Goal: Information Seeking & Learning: Check status

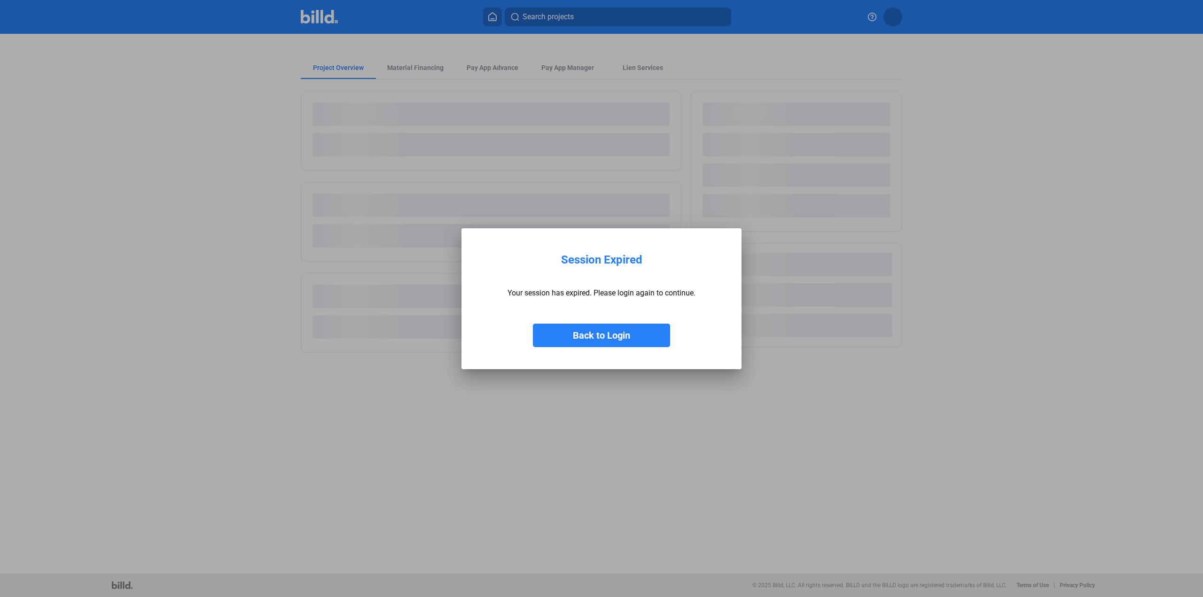
click at [585, 335] on button "Back to Login" at bounding box center [601, 335] width 137 height 23
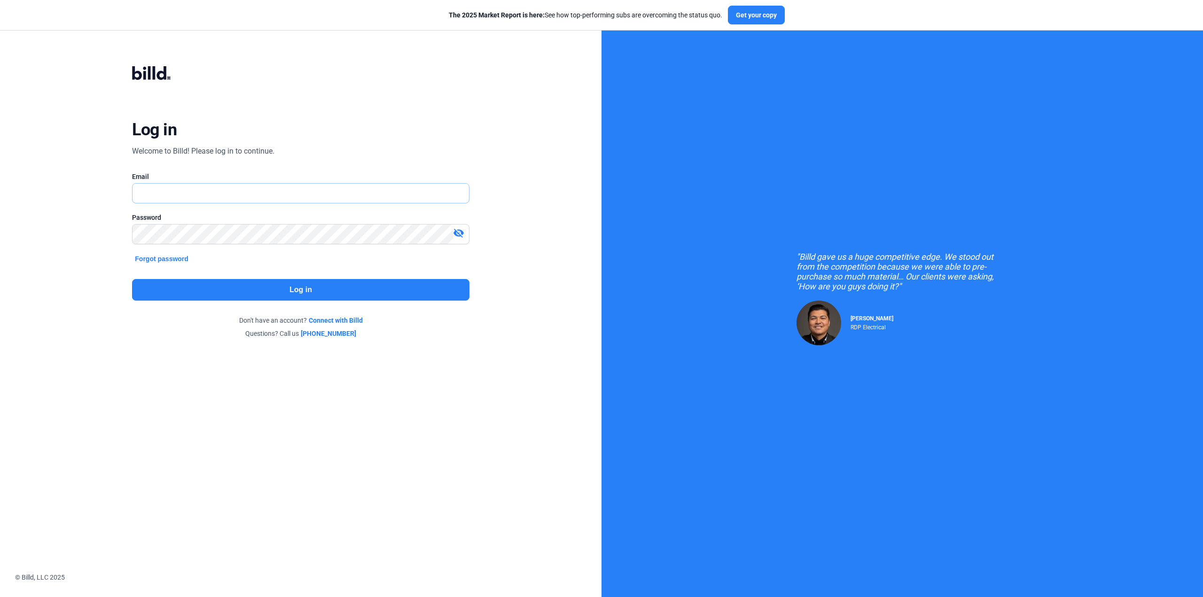
type input "[PERSON_NAME][EMAIL_ADDRESS][DOMAIN_NAME]"
click at [331, 284] on button "Log in" at bounding box center [300, 290] width 337 height 22
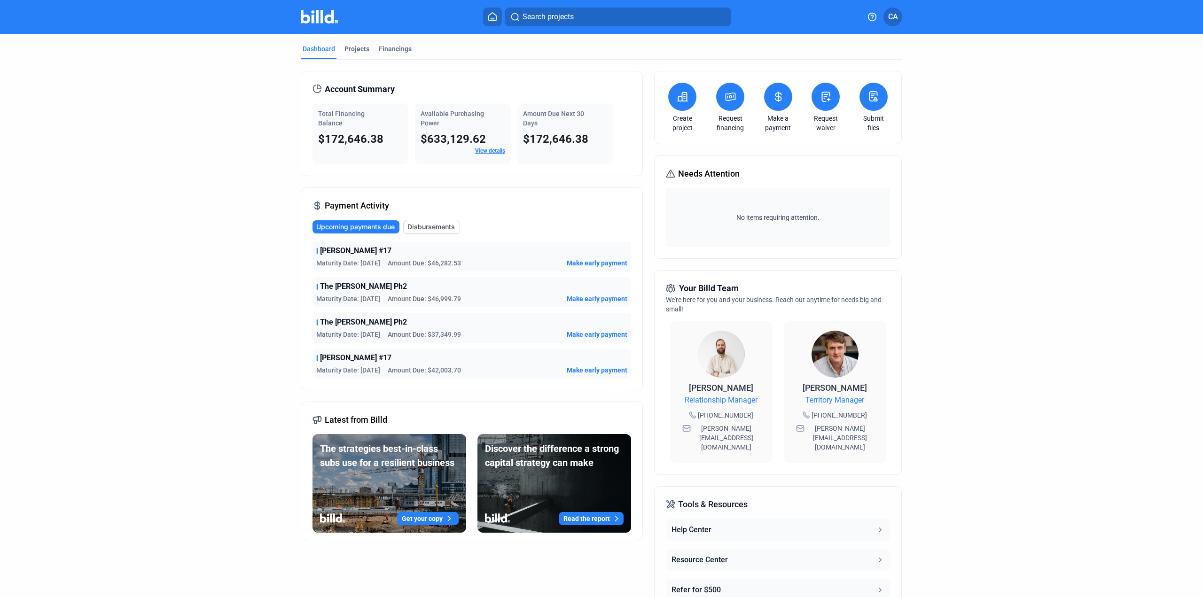
click at [483, 153] on link "View details" at bounding box center [490, 151] width 30 height 7
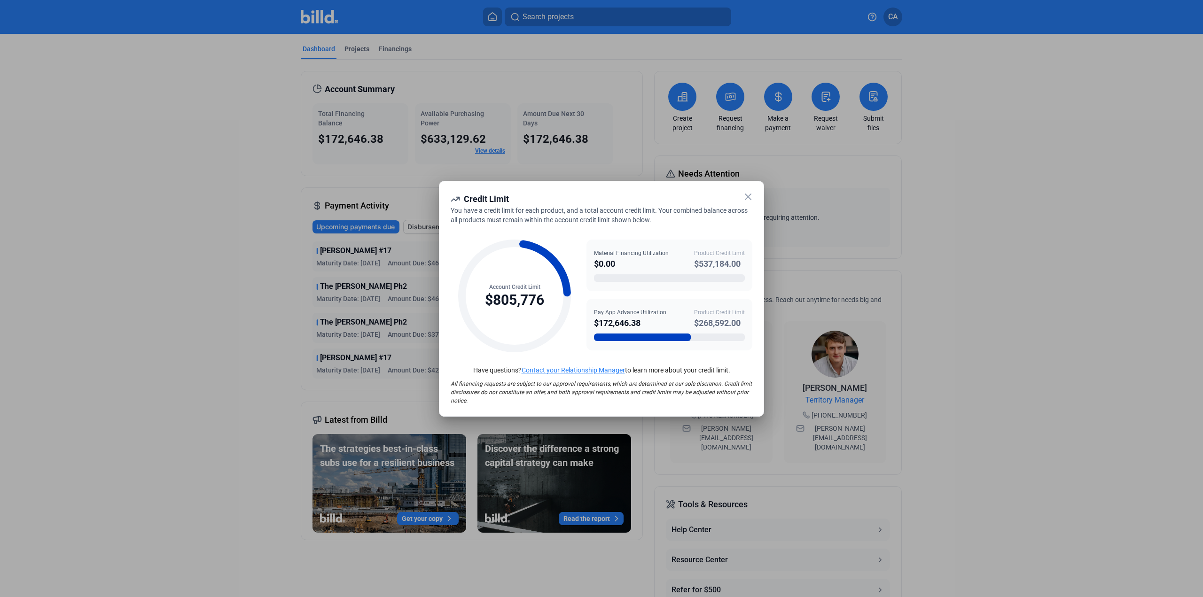
click at [747, 200] on icon at bounding box center [748, 196] width 11 height 11
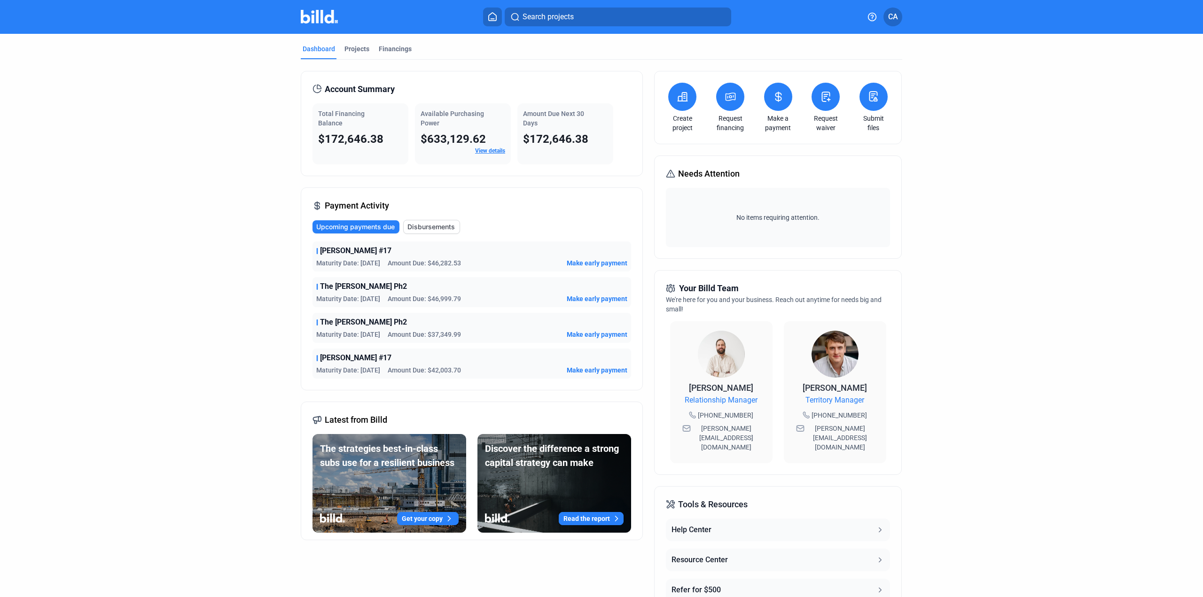
click at [275, 203] on dashboard "Dashboard Projects Financings Account Summary Total Financing Balance $172,646.…" at bounding box center [601, 354] width 1083 height 641
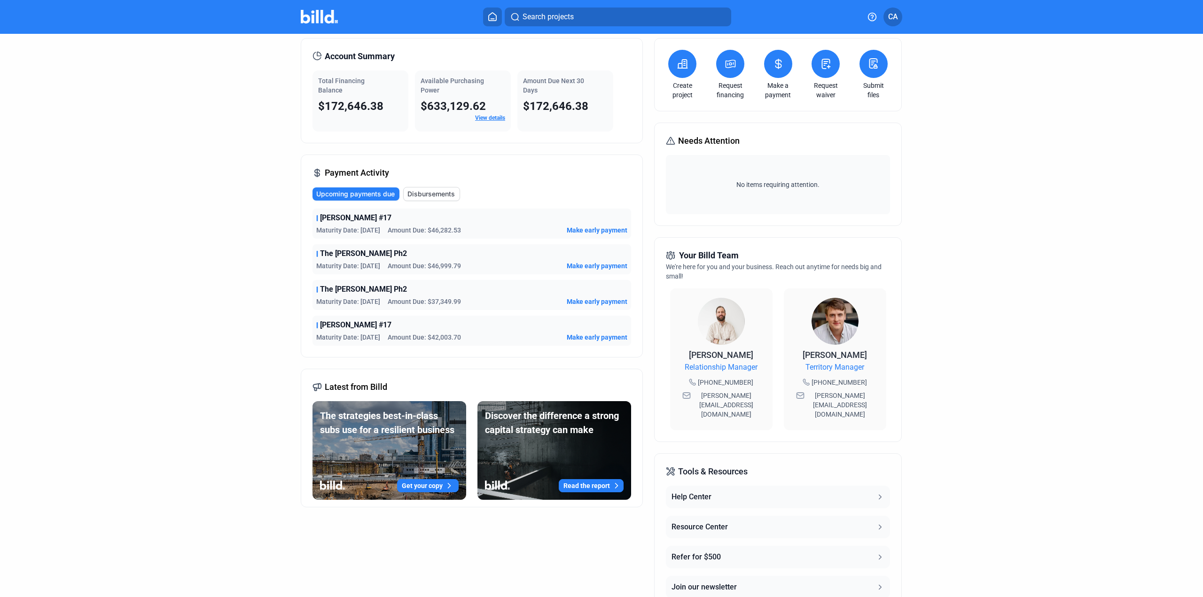
scroll to position [80, 0]
